Goal: Check status: Check status

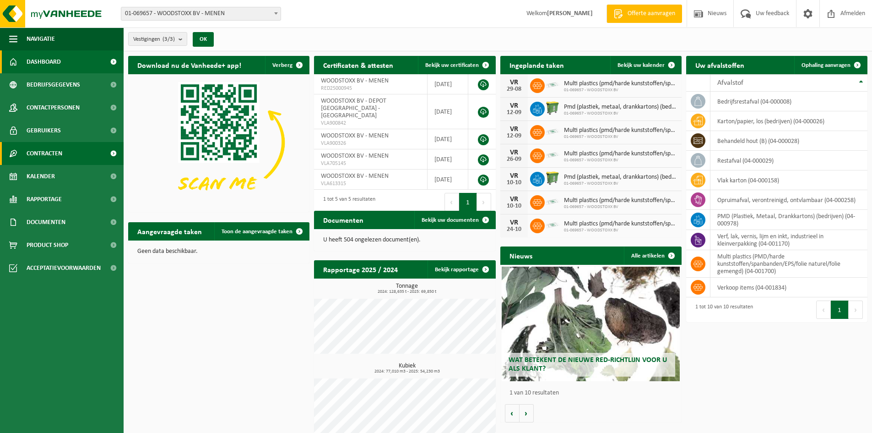
click at [94, 155] on link "Contracten" at bounding box center [62, 153] width 124 height 23
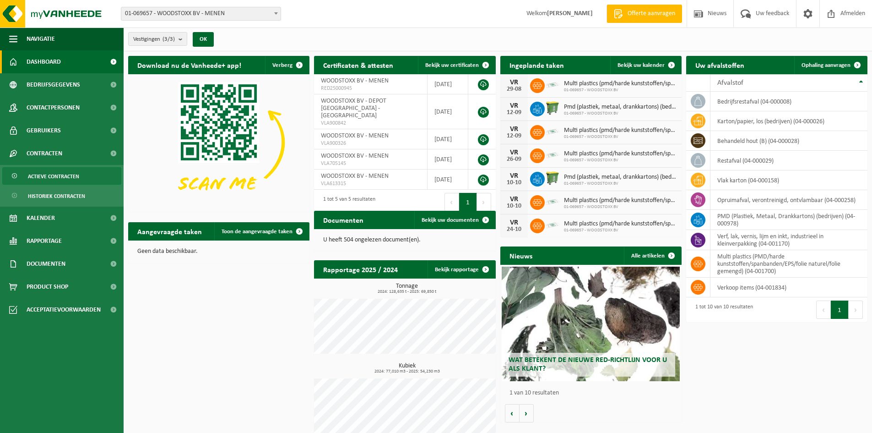
click at [75, 176] on span "Actieve contracten" at bounding box center [53, 176] width 51 height 17
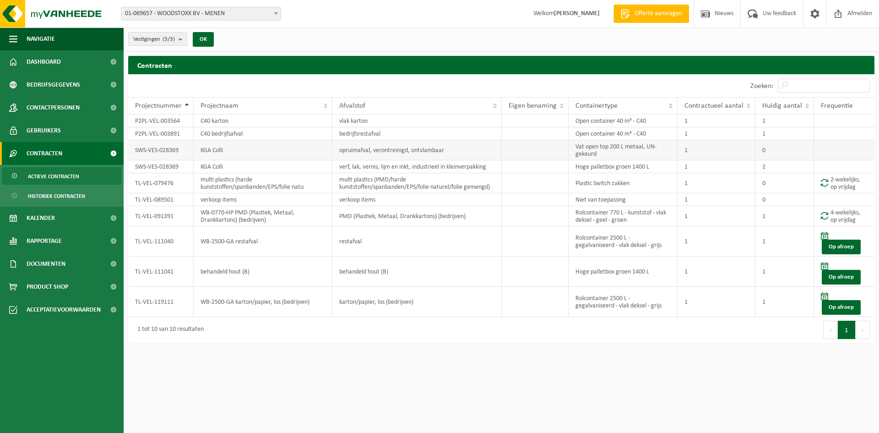
click at [233, 152] on td "KGA Colli" at bounding box center [263, 150] width 139 height 20
click at [638, 242] on td "Rolcontainer 2500 L - gegalvaniseerd - vlak deksel - grijs" at bounding box center [622, 241] width 109 height 30
click at [154, 238] on td "TL-VEL-111040" at bounding box center [160, 241] width 65 height 30
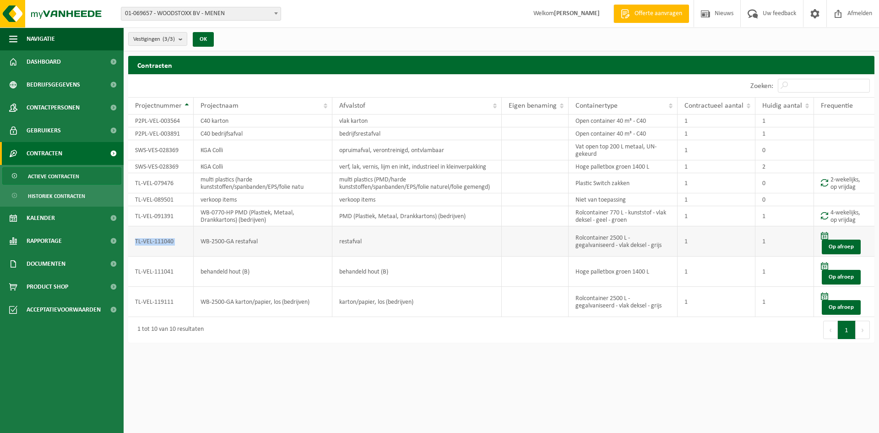
click at [154, 238] on td "TL-VEL-111040" at bounding box center [160, 241] width 65 height 30
click at [376, 238] on td "restafval" at bounding box center [416, 241] width 169 height 30
click at [70, 246] on link "Rapportage" at bounding box center [62, 240] width 124 height 23
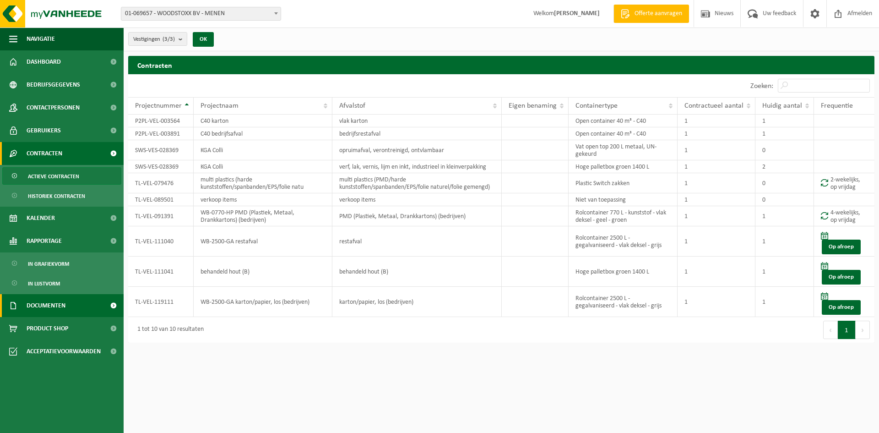
click at [104, 308] on span at bounding box center [113, 305] width 21 height 23
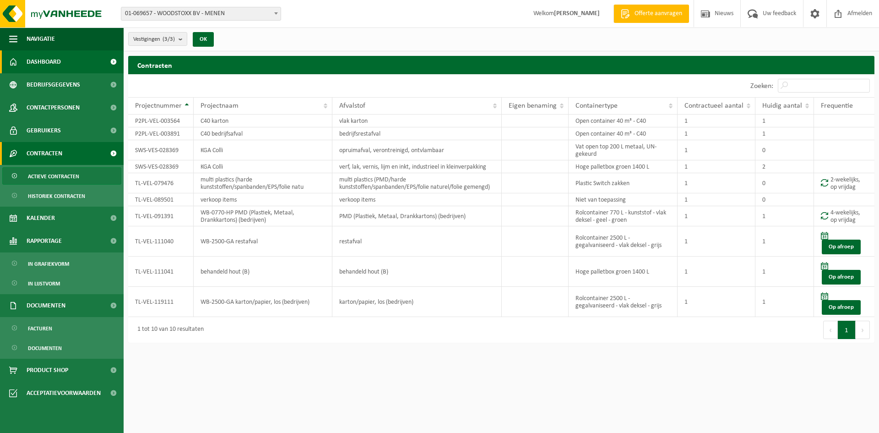
click at [78, 63] on link "Dashboard" at bounding box center [62, 61] width 124 height 23
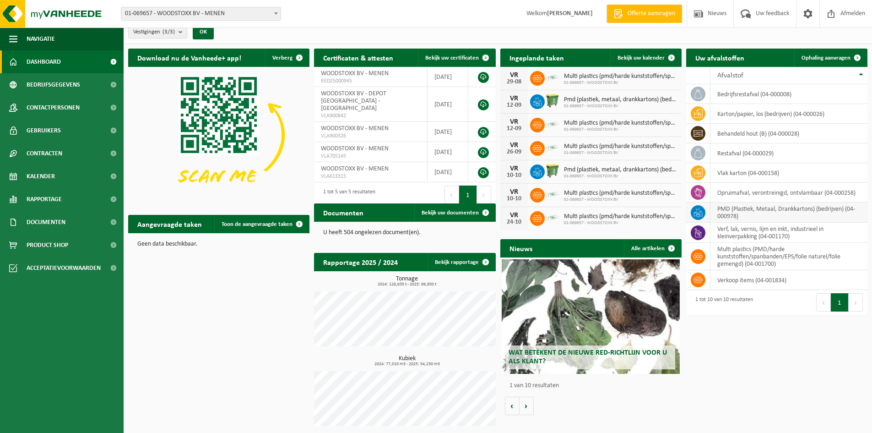
scroll to position [9, 0]
